Goal: Information Seeking & Learning: Learn about a topic

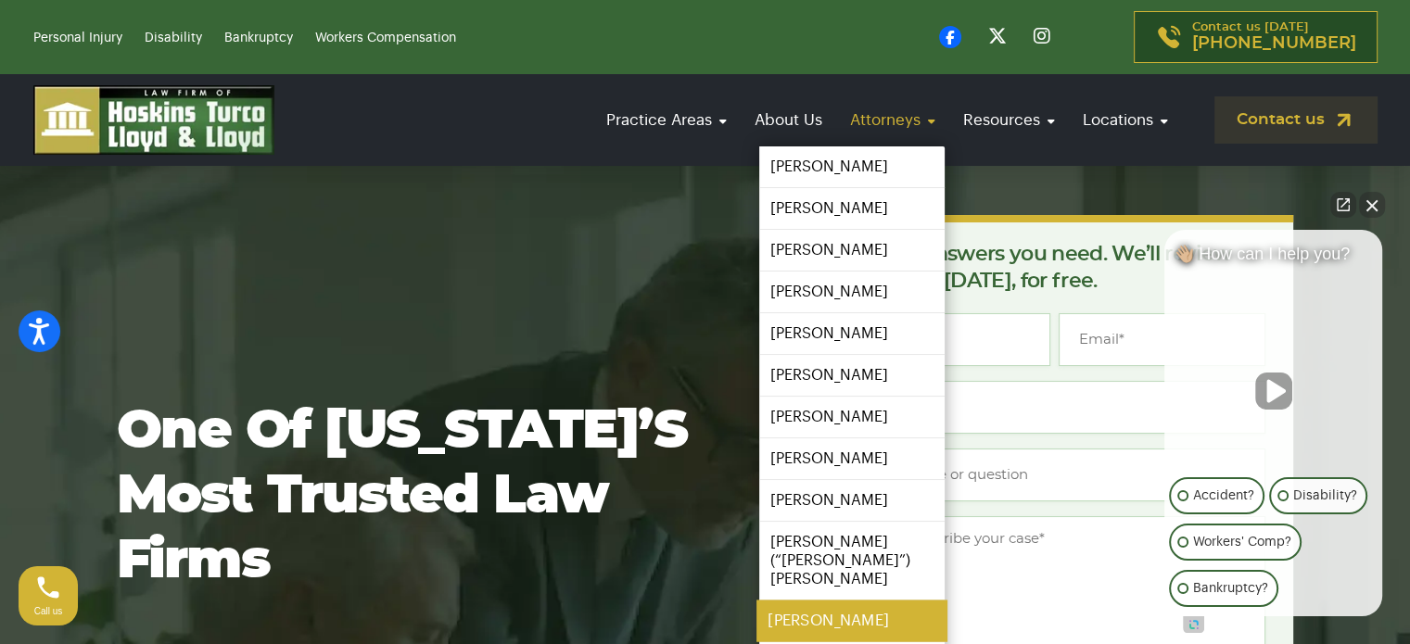
click at [858, 604] on link "[PERSON_NAME]" at bounding box center [852, 622] width 191 height 42
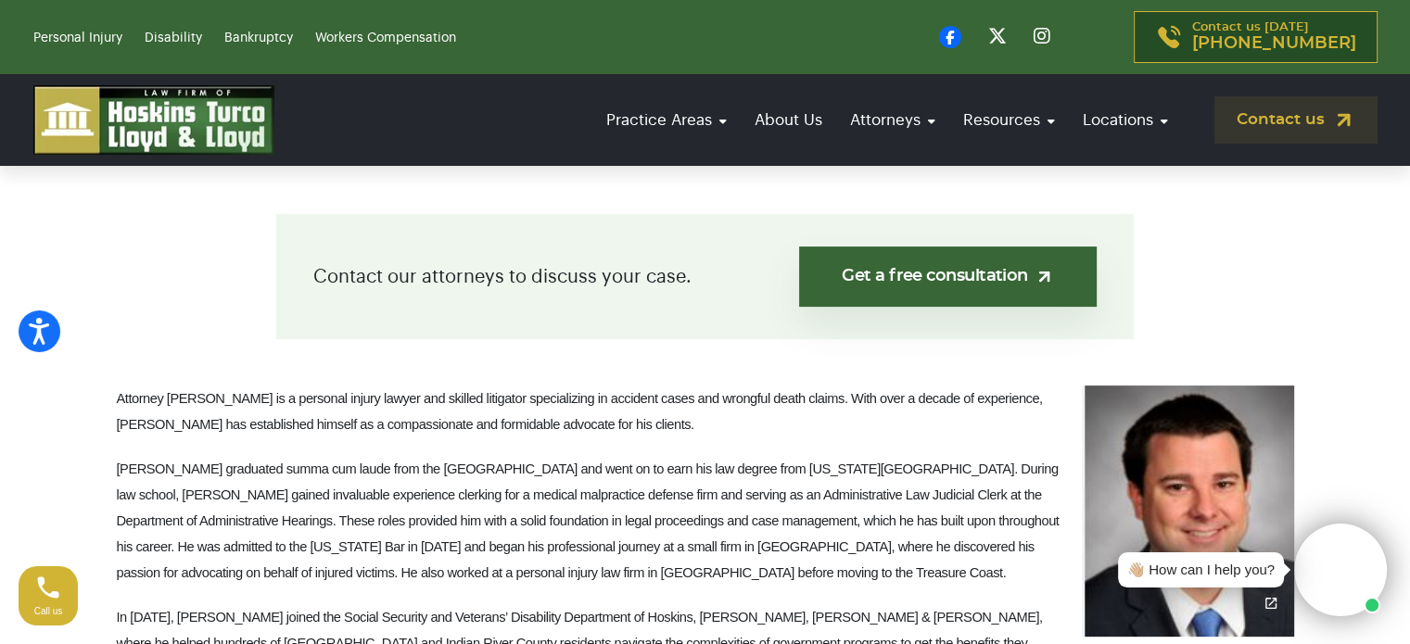
scroll to position [451, 0]
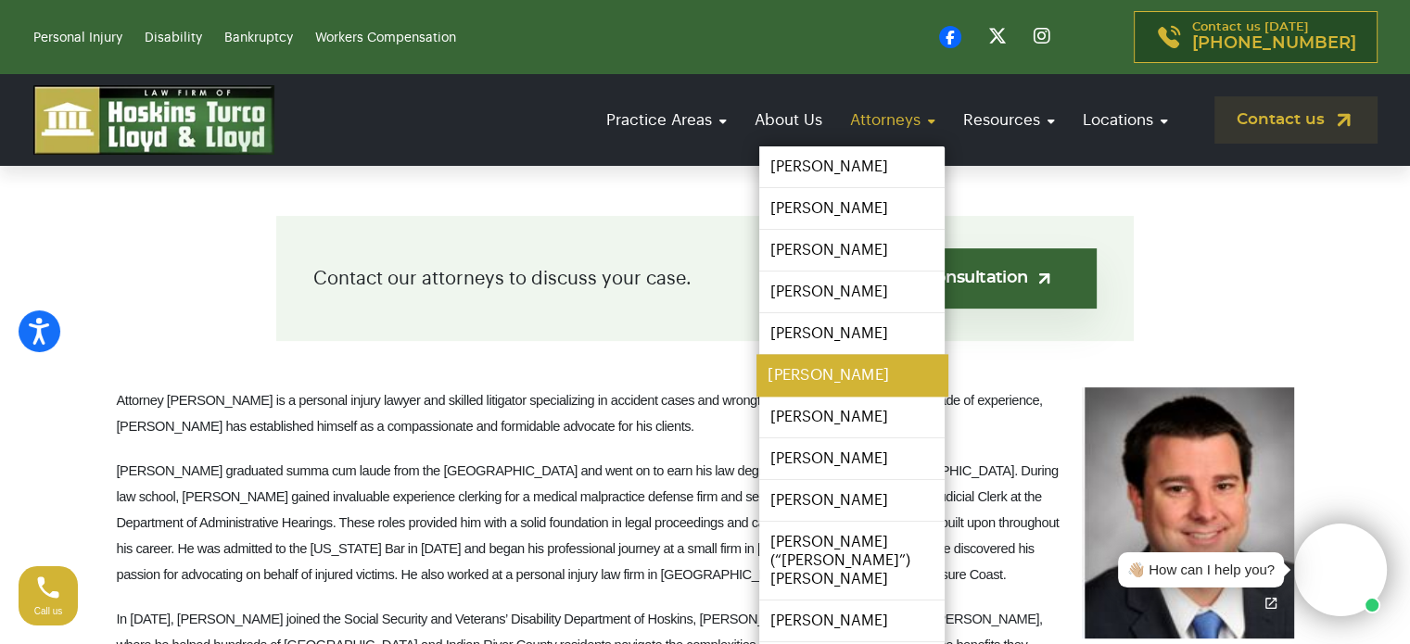
click at [873, 381] on link "[PERSON_NAME]" at bounding box center [852, 376] width 191 height 42
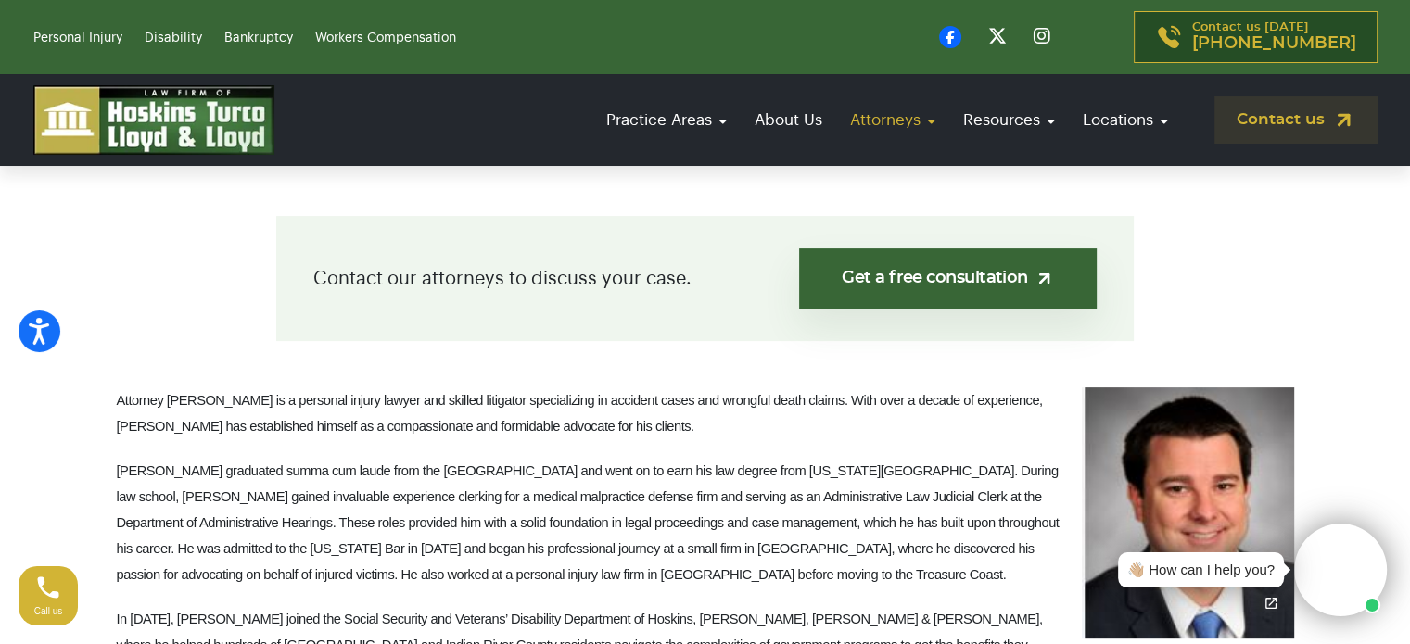
click at [864, 115] on link "Attorneys" at bounding box center [893, 120] width 104 height 53
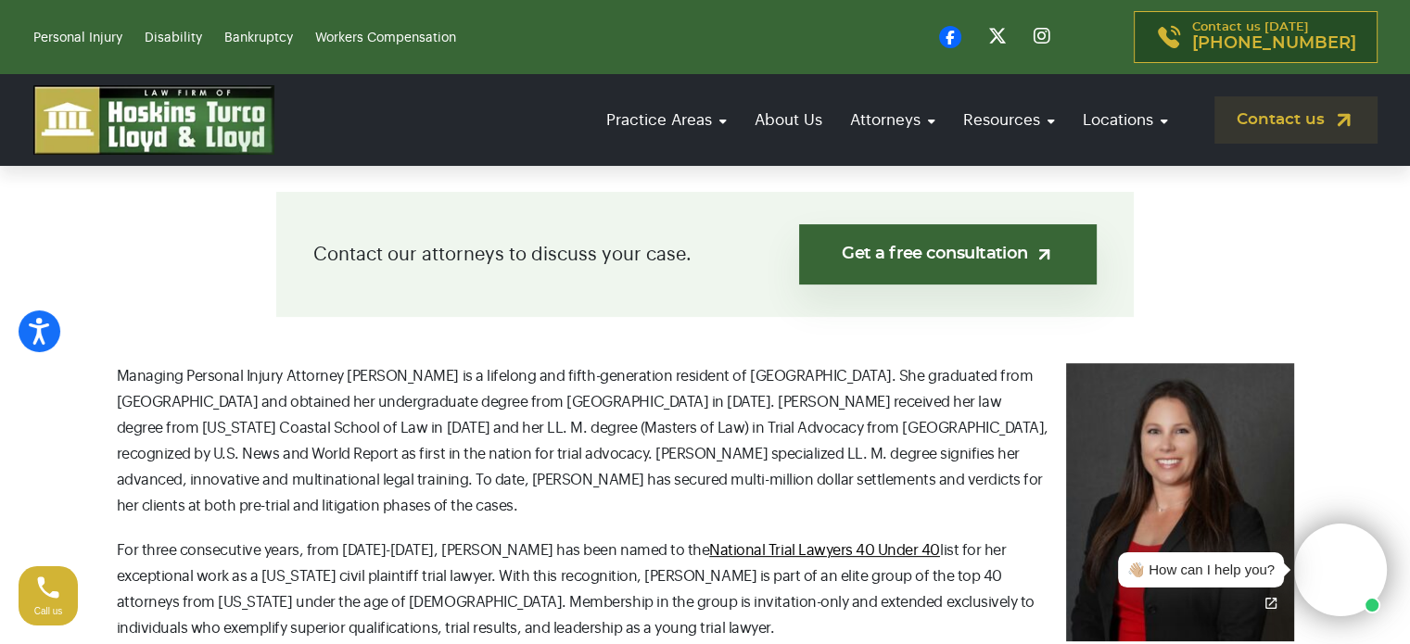
scroll to position [473, 0]
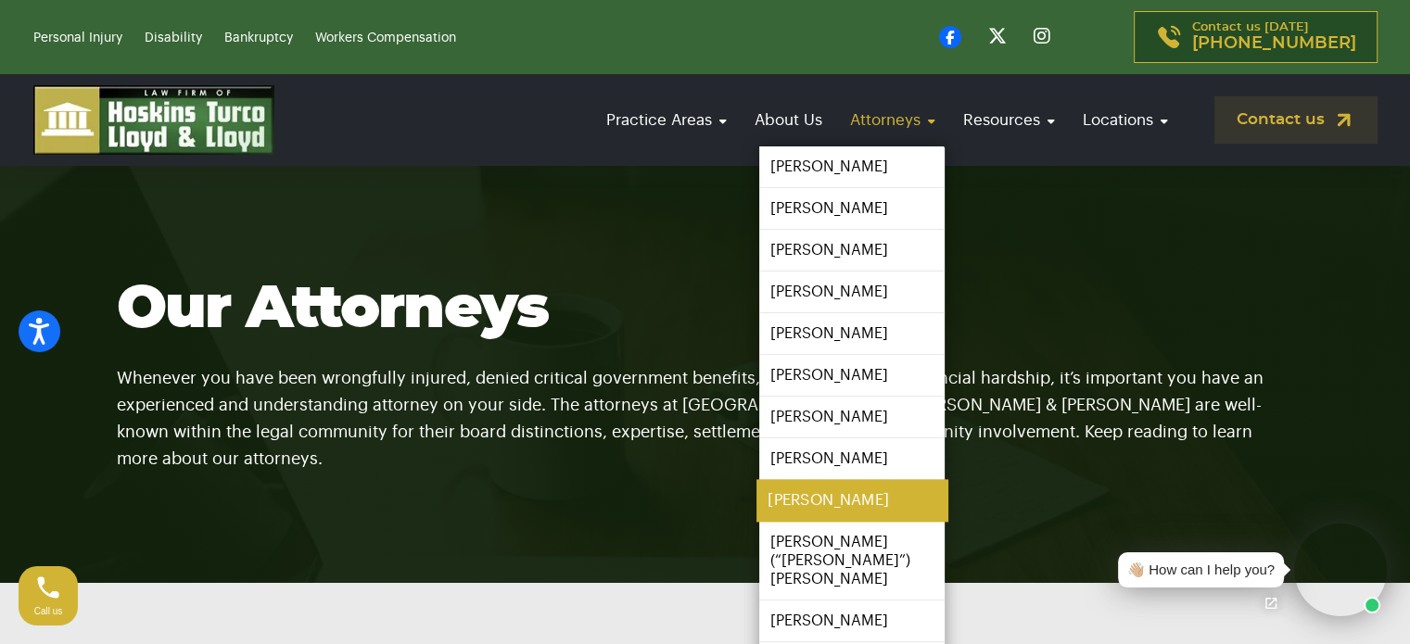
click at [864, 496] on link "[PERSON_NAME]" at bounding box center [852, 501] width 191 height 42
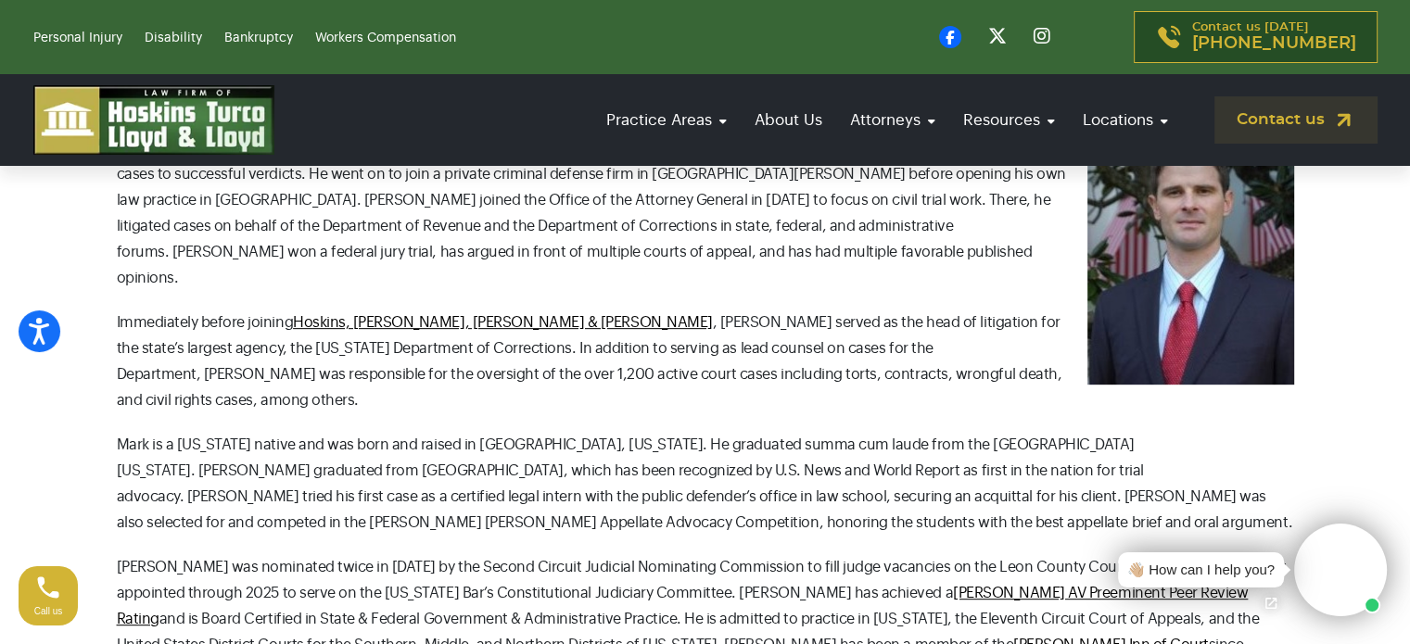
scroll to position [731, 0]
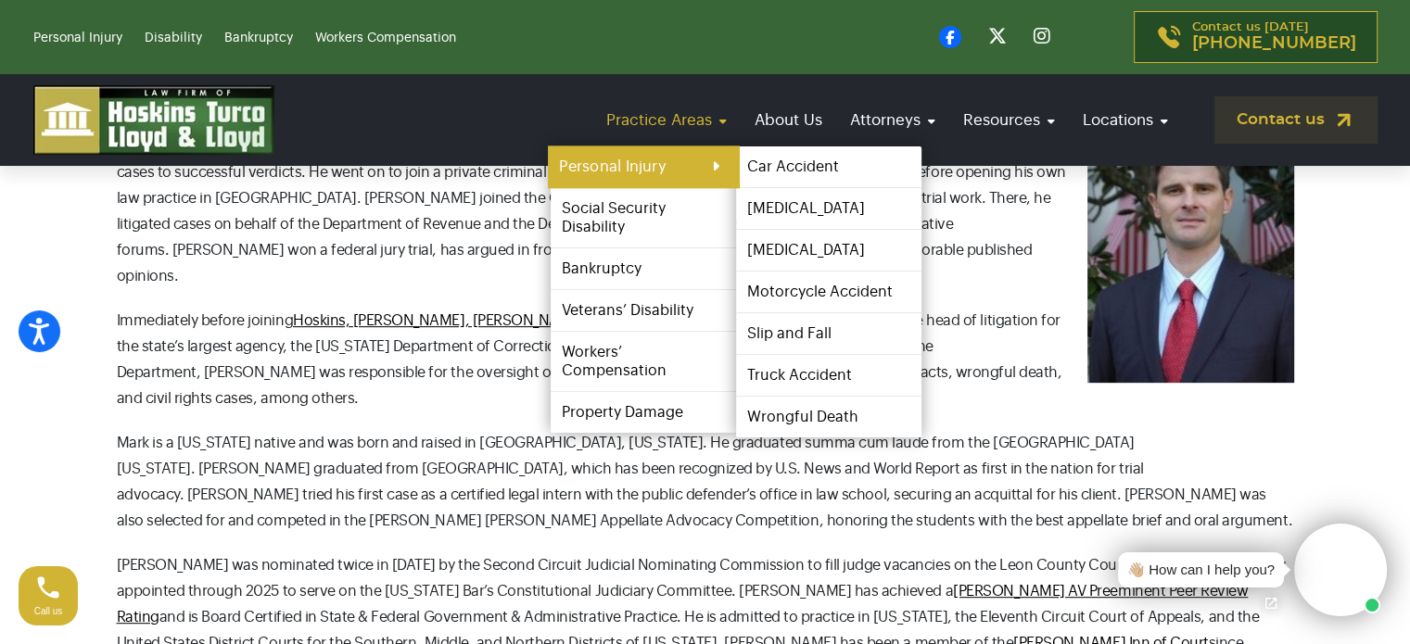
click at [672, 160] on link "Personal Injury" at bounding box center [643, 168] width 191 height 42
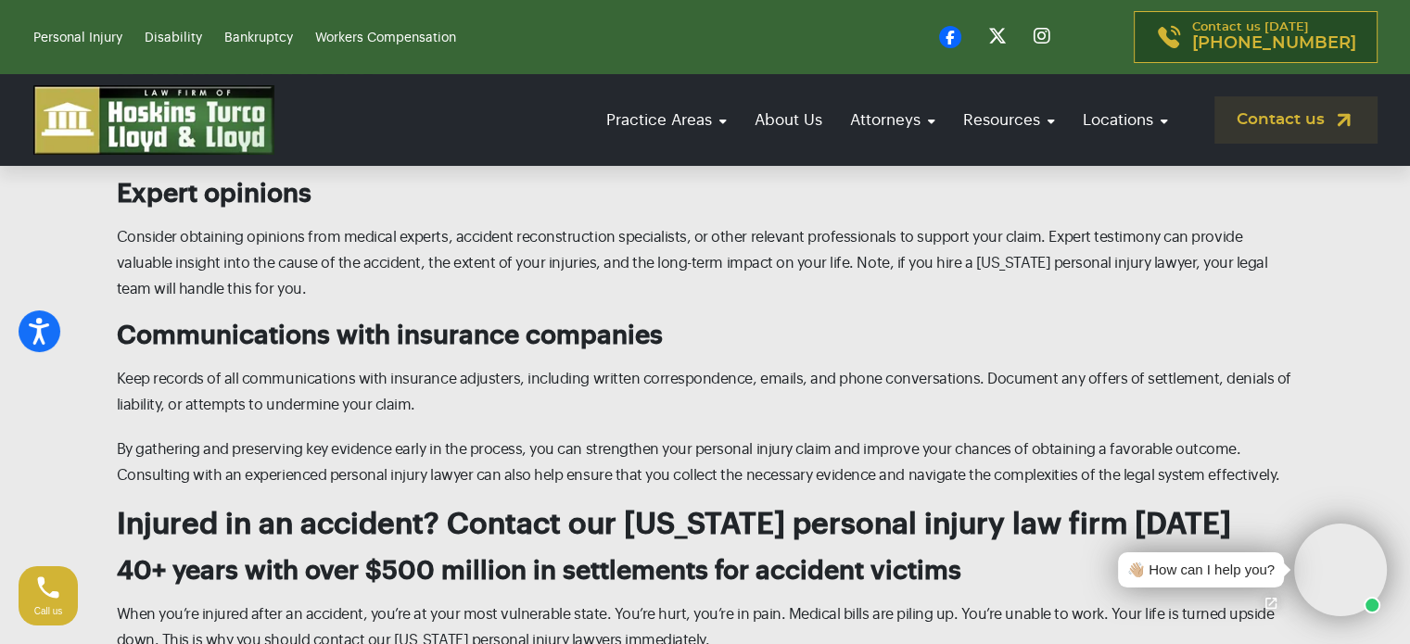
scroll to position [8011, 0]
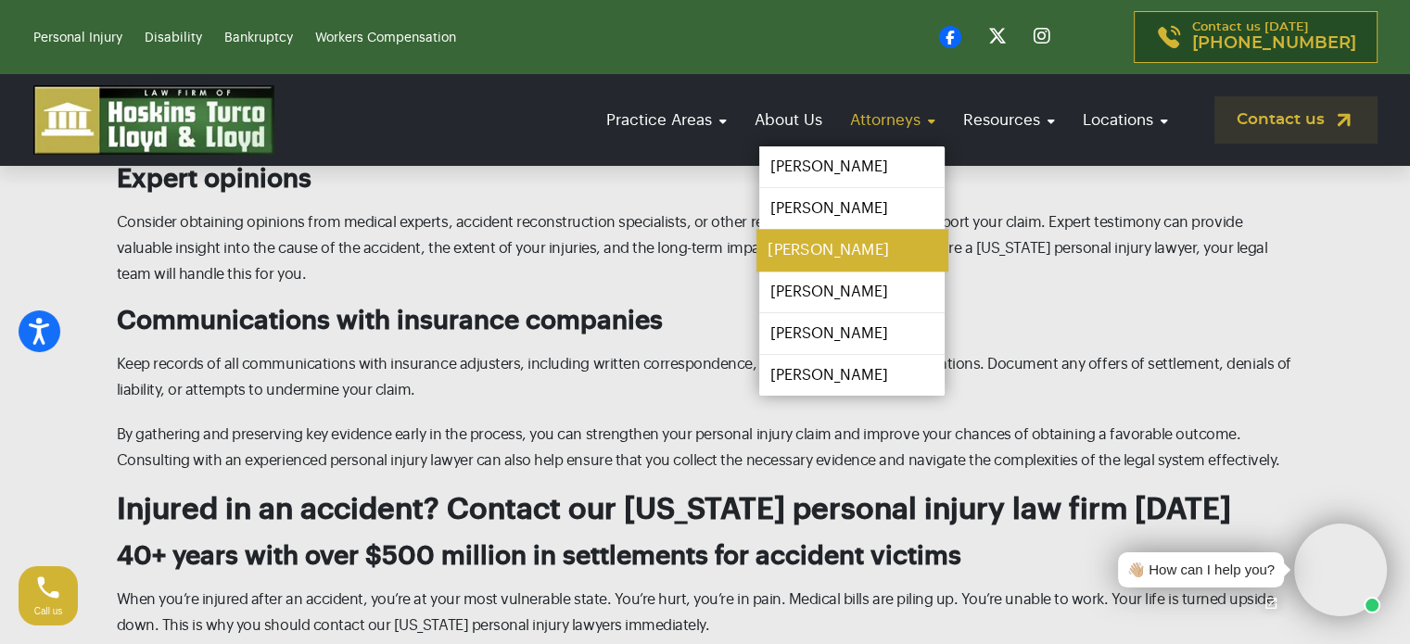
click at [865, 258] on link "[PERSON_NAME]" at bounding box center [852, 251] width 191 height 42
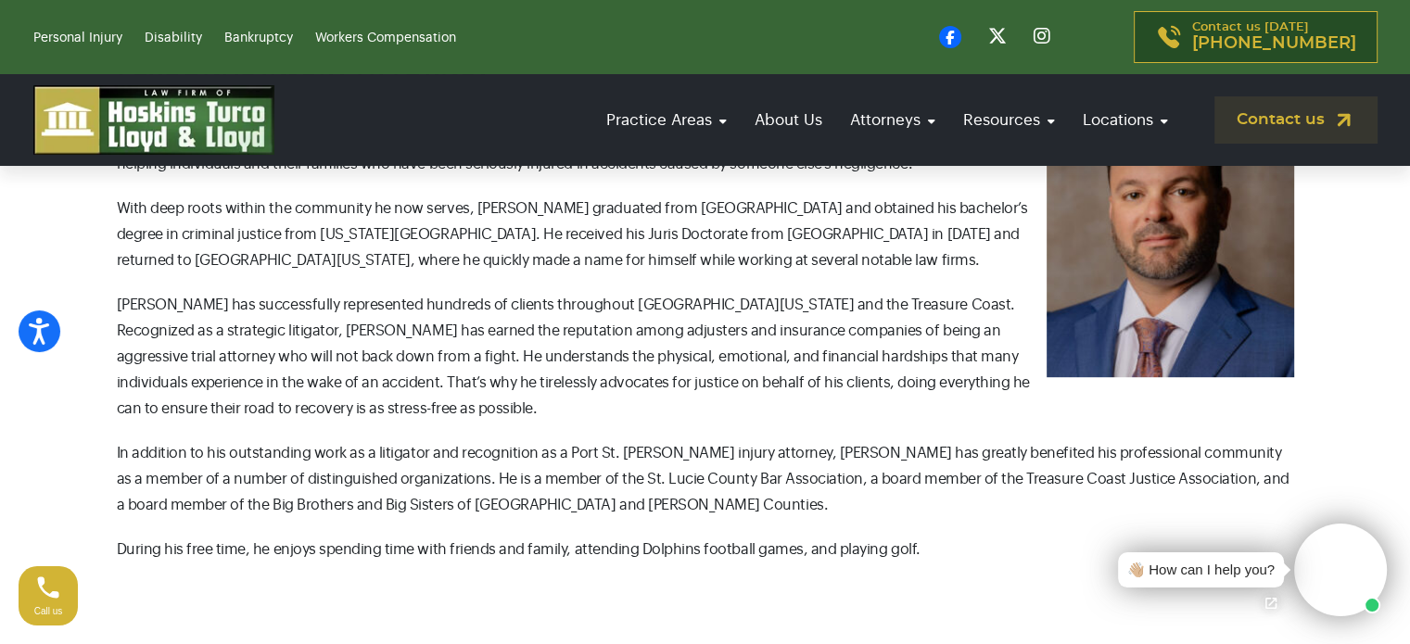
scroll to position [835, 0]
